Goal: Information Seeking & Learning: Learn about a topic

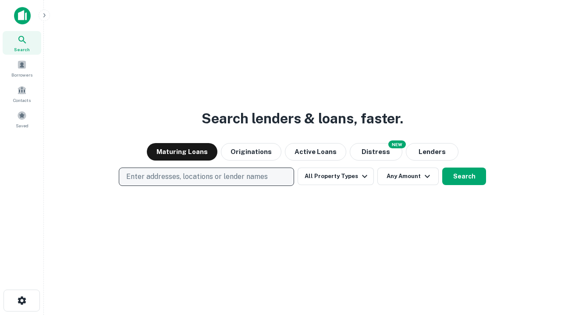
click at [206, 177] on p "Enter addresses, locations or lender names" at bounding box center [196, 177] width 141 height 11
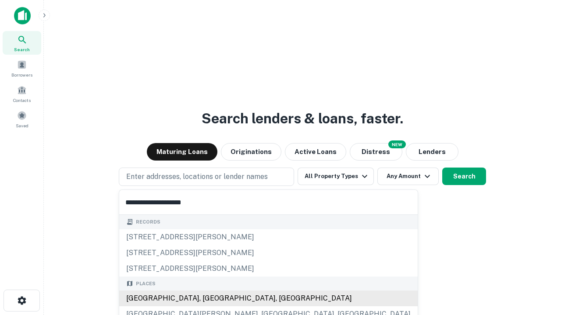
click at [209, 299] on div "[GEOGRAPHIC_DATA], [GEOGRAPHIC_DATA], [GEOGRAPHIC_DATA]" at bounding box center [268, 299] width 298 height 16
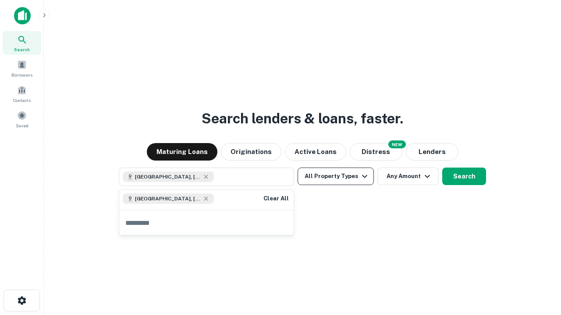
click at [335, 176] on button "All Property Types" at bounding box center [335, 177] width 76 height 18
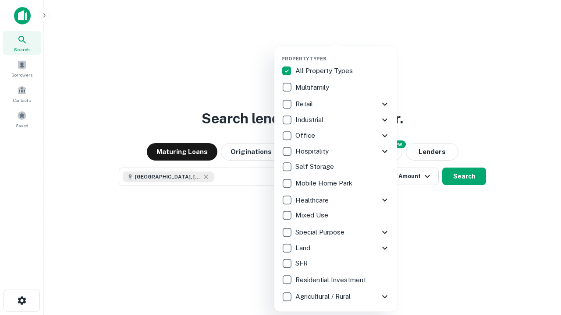
click at [342, 53] on button "button" at bounding box center [342, 53] width 123 height 0
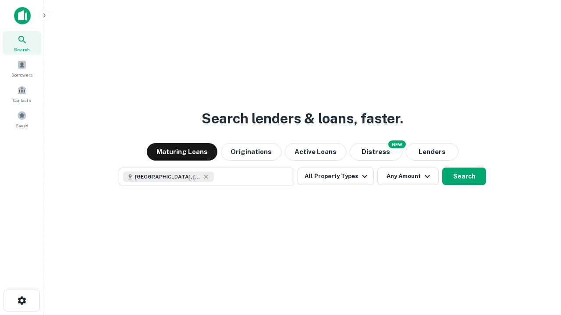
scroll to position [14, 0]
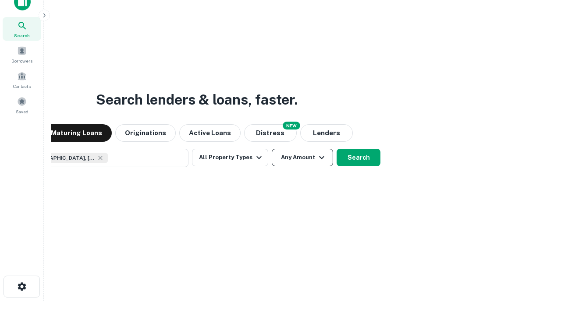
click at [272, 149] on button "Any Amount" at bounding box center [302, 158] width 61 height 18
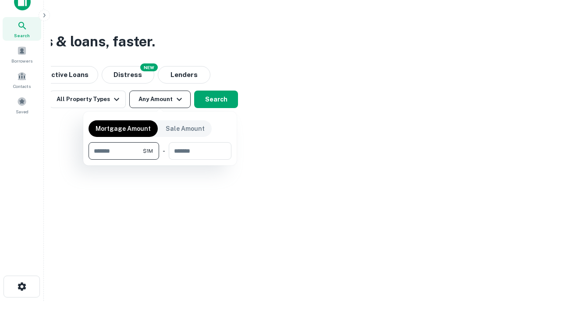
type input "*******"
click at [160, 160] on button "button" at bounding box center [159, 160] width 143 height 0
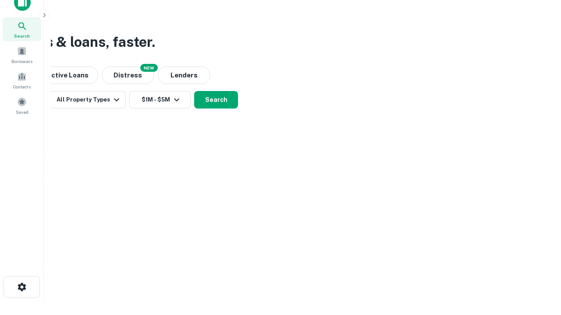
scroll to position [5, 162]
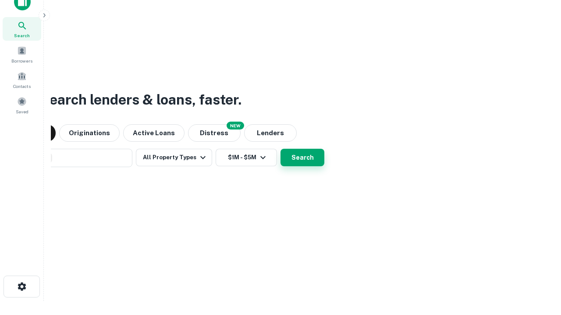
click at [280, 149] on button "Search" at bounding box center [302, 158] width 44 height 18
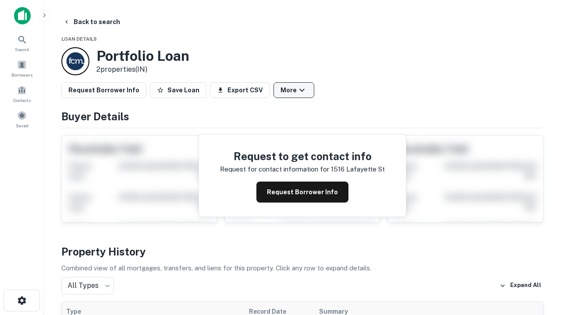
click at [293, 90] on button "More" at bounding box center [293, 90] width 41 height 16
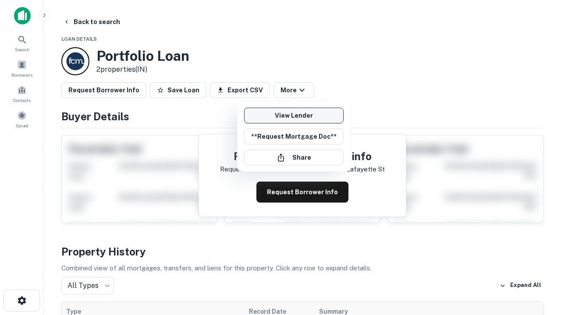
click at [293, 116] on link "View Lender" at bounding box center [293, 116] width 99 height 16
